Goal: Ask a question

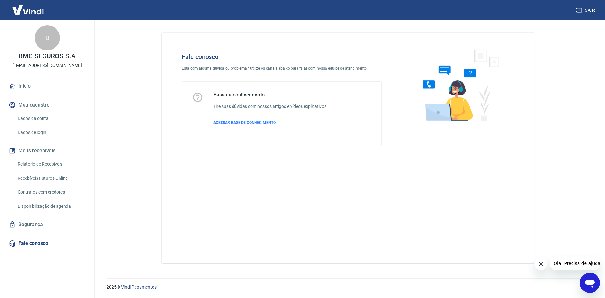
click at [583, 283] on div "Abrir janela de mensagens" at bounding box center [589, 282] width 19 height 19
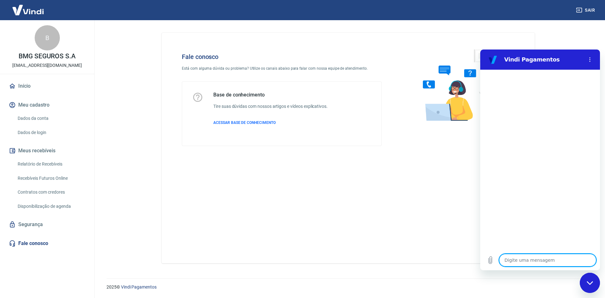
click at [549, 259] on textarea at bounding box center [547, 259] width 97 height 13
type textarea "c"
type textarea "x"
type textarea "ca"
type textarea "x"
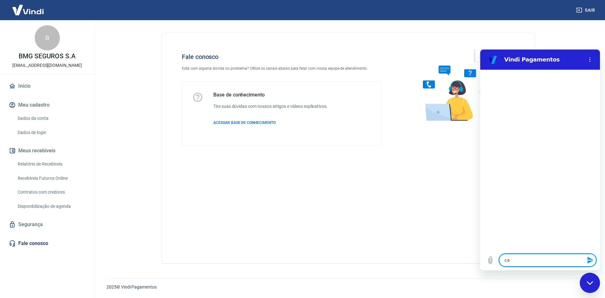
type textarea "cad"
type textarea "x"
type textarea "cada"
type textarea "x"
type textarea "cadas"
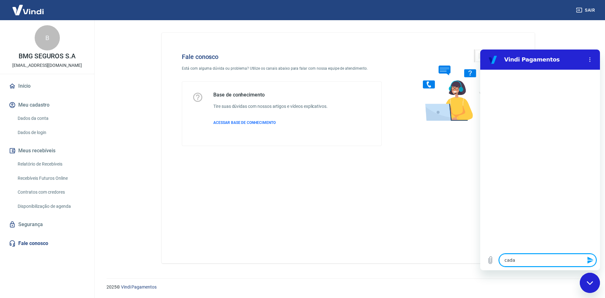
type textarea "x"
type textarea "cadast"
type textarea "x"
type textarea "cadastr"
type textarea "x"
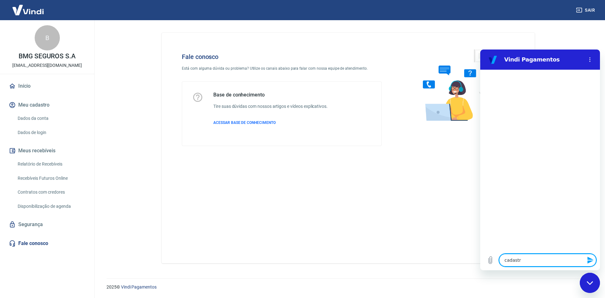
type textarea "cadastro"
type textarea "x"
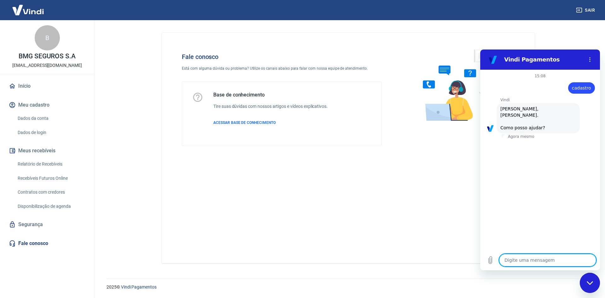
scroll to position [15, 0]
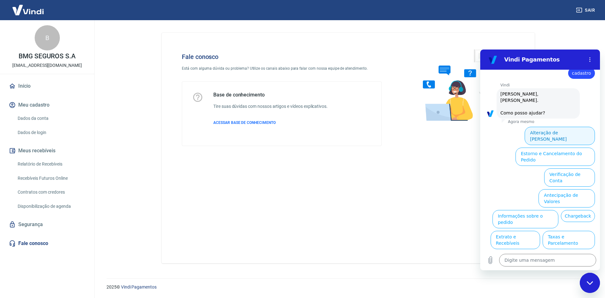
click at [527, 127] on button "Alteração de Dados Cadastrais" at bounding box center [559, 136] width 70 height 18
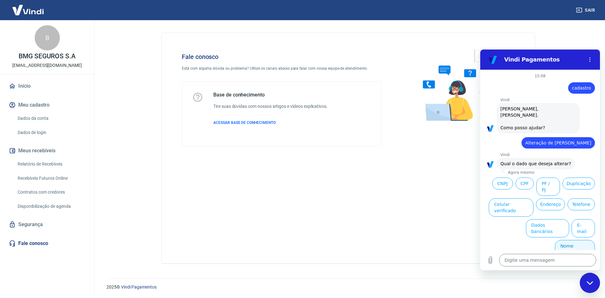
click at [581, 240] on button "Nome Fantasia" at bounding box center [574, 249] width 40 height 18
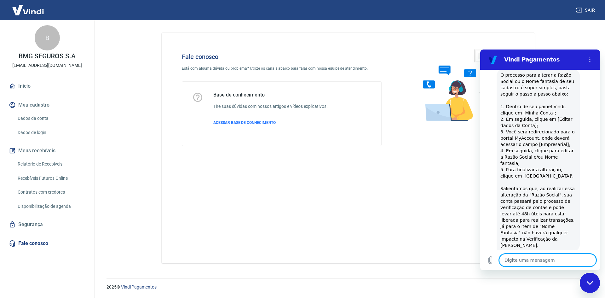
scroll to position [140, 0]
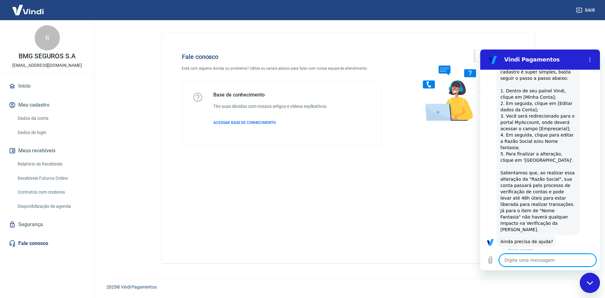
click at [560, 255] on button "Sim" at bounding box center [563, 261] width 18 height 12
type textarea "x"
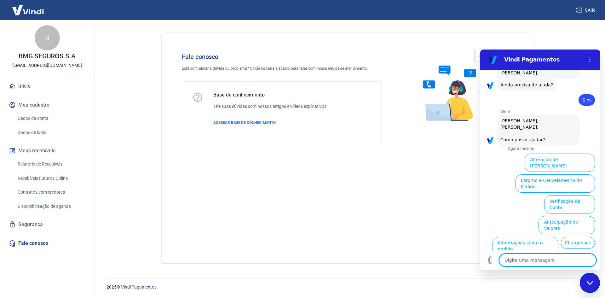
scroll to position [304, 0]
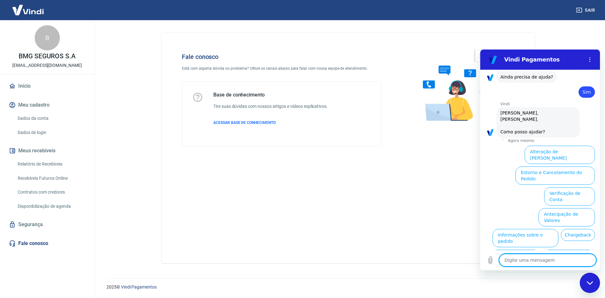
click at [547, 37] on div "Fale conosco Está com alguma dúvida ou problema? Utilize os canais abaixo para …" at bounding box center [347, 145] width 403 height 250
click at [40, 161] on link "Relatório de Recebíveis" at bounding box center [50, 163] width 71 height 13
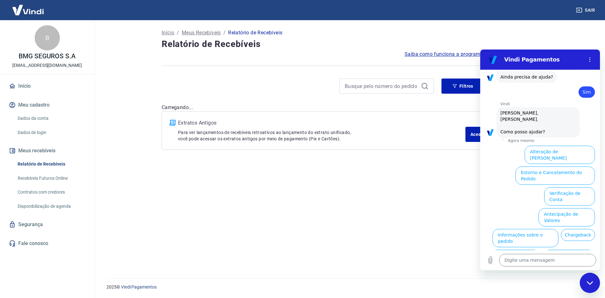
click at [287, 194] on div "Início / Meus Recebíveis / Relatório de Recebíveis Relatório de Recebíveis Saib…" at bounding box center [348, 145] width 388 height 250
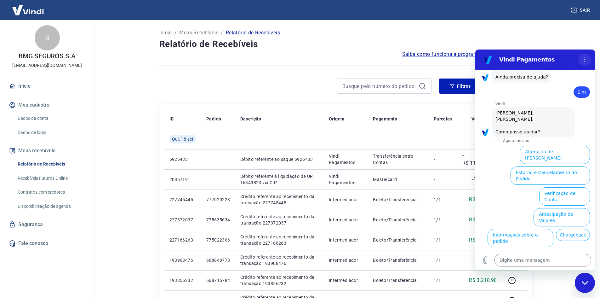
click at [586, 63] on button "Menu de opções" at bounding box center [584, 59] width 13 height 13
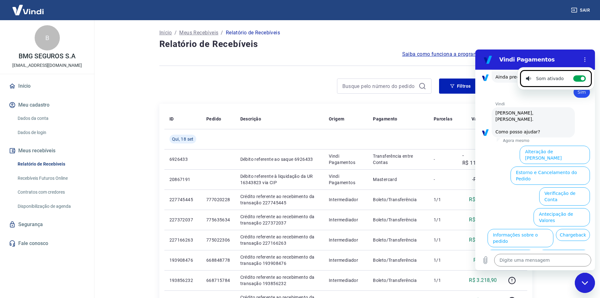
click at [49, 223] on link "Segurança" at bounding box center [47, 224] width 79 height 14
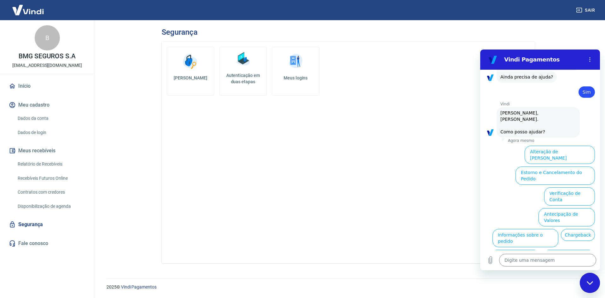
click at [47, 238] on link "Fale conosco" at bounding box center [47, 243] width 79 height 14
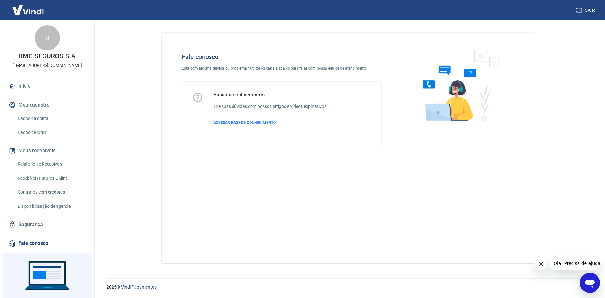
click at [237, 117] on div "Base de conhecimento Tire suas dúvidas com nossos artigos e vídeos explicativos…" at bounding box center [270, 114] width 114 height 44
click at [243, 125] on p "ACESSAR BASE DE CONHECIMENTO" at bounding box center [270, 123] width 114 height 6
